Goal: Navigation & Orientation: Go to known website

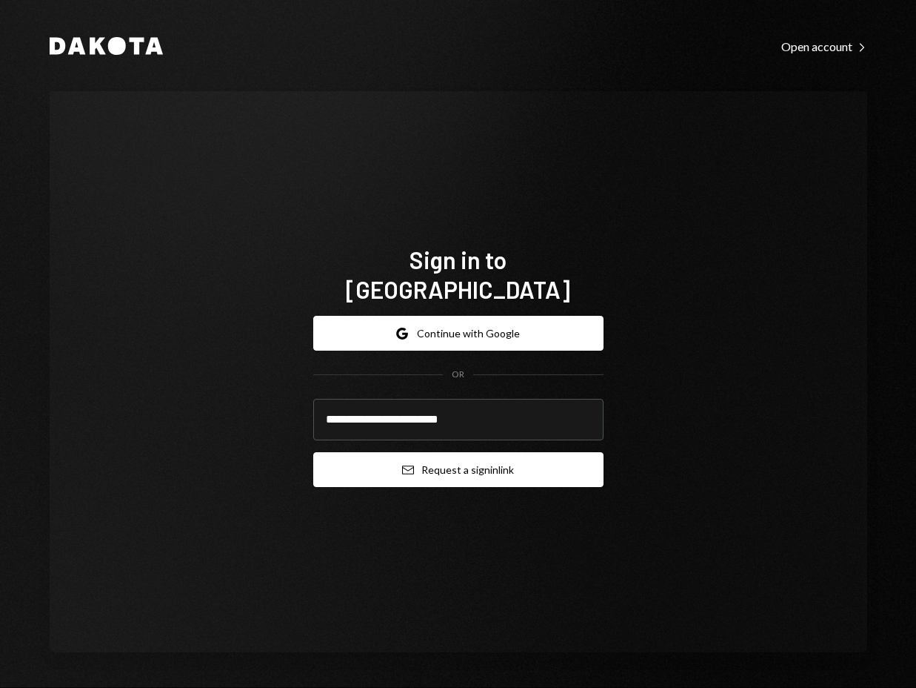
click at [486, 452] on button "Email Request a sign in link" at bounding box center [458, 469] width 290 height 35
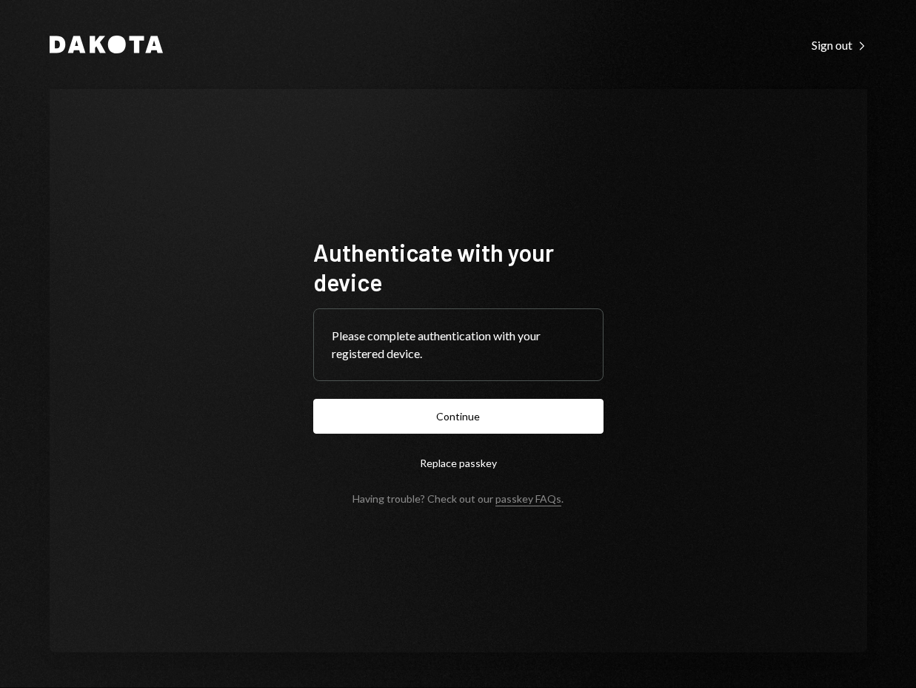
click at [427, 419] on button "Continue" at bounding box center [458, 416] width 290 height 35
